Goal: Information Seeking & Learning: Understand process/instructions

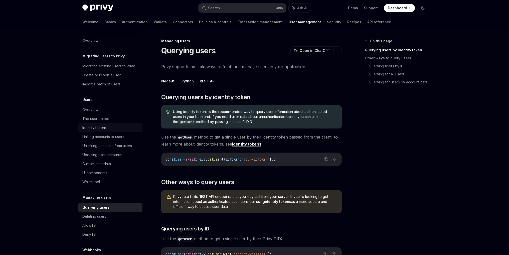
scroll to position [100, 0]
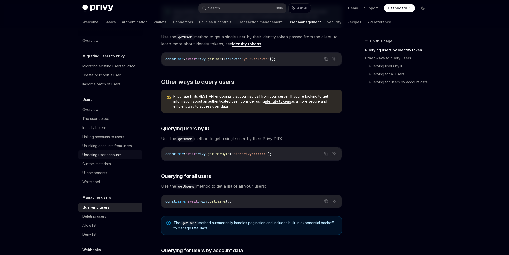
click at [84, 155] on div "Updating user accounts" at bounding box center [101, 155] width 39 height 6
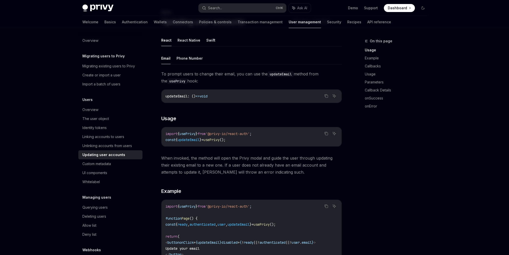
scroll to position [125, 0]
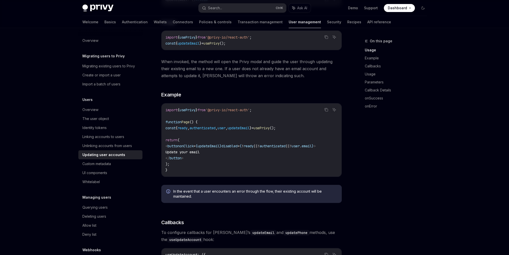
click at [271, 84] on div "To prompt users to change their email, you can use the updateEmail method from …" at bounding box center [251, 90] width 181 height 233
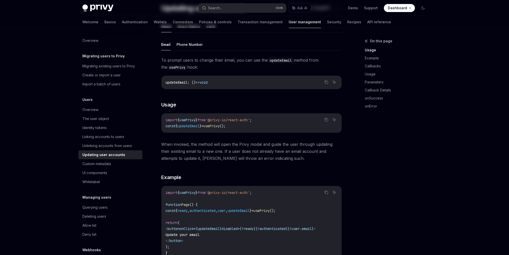
scroll to position [75, 0]
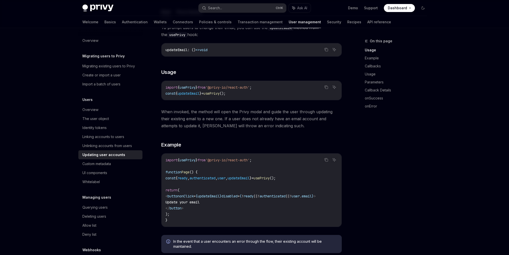
click at [191, 161] on span "usePrivy" at bounding box center [188, 160] width 16 height 5
click at [250, 178] on span "updateEmail" at bounding box center [239, 178] width 22 height 5
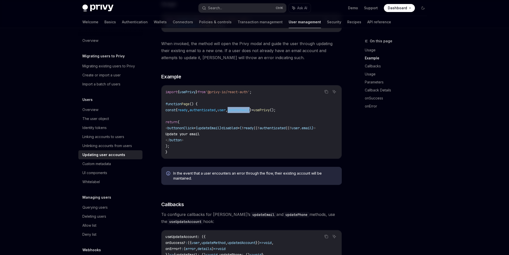
scroll to position [275, 0]
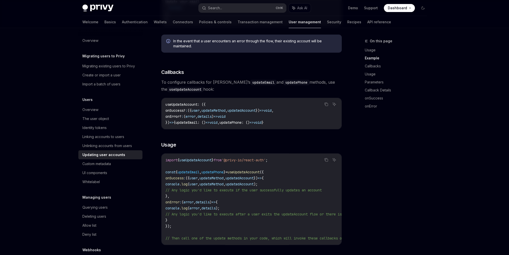
click at [270, 139] on div "Email Phone Number To prompt users to change their email, you can use the updat…" at bounding box center [251, 194] width 181 height 776
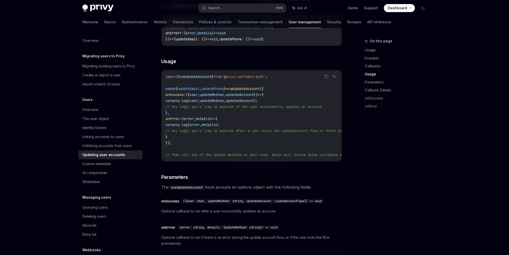
scroll to position [301, 0]
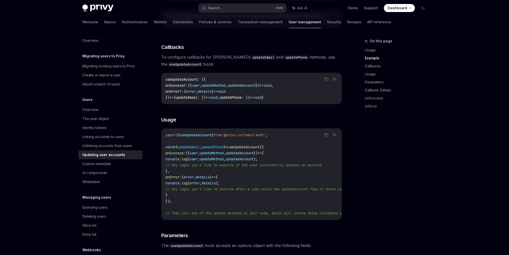
click at [267, 114] on div "Email Phone Number To prompt users to change their email, you can use the updat…" at bounding box center [251, 169] width 181 height 776
click at [267, 113] on div "Email Phone Number To prompt users to change their email, you can use the updat…" at bounding box center [251, 169] width 181 height 776
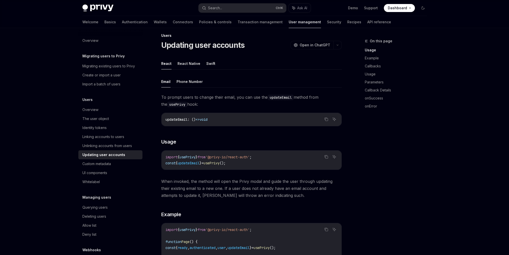
scroll to position [0, 0]
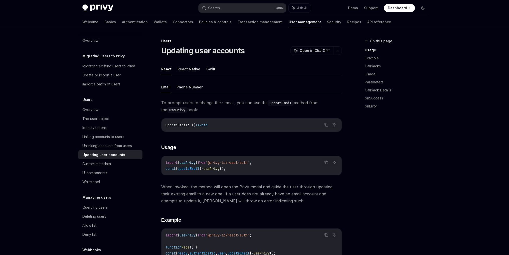
click at [255, 142] on div "To prompt users to change their email, you can use the updateEmail method from …" at bounding box center [251, 215] width 181 height 233
